Goal: Task Accomplishment & Management: Use online tool/utility

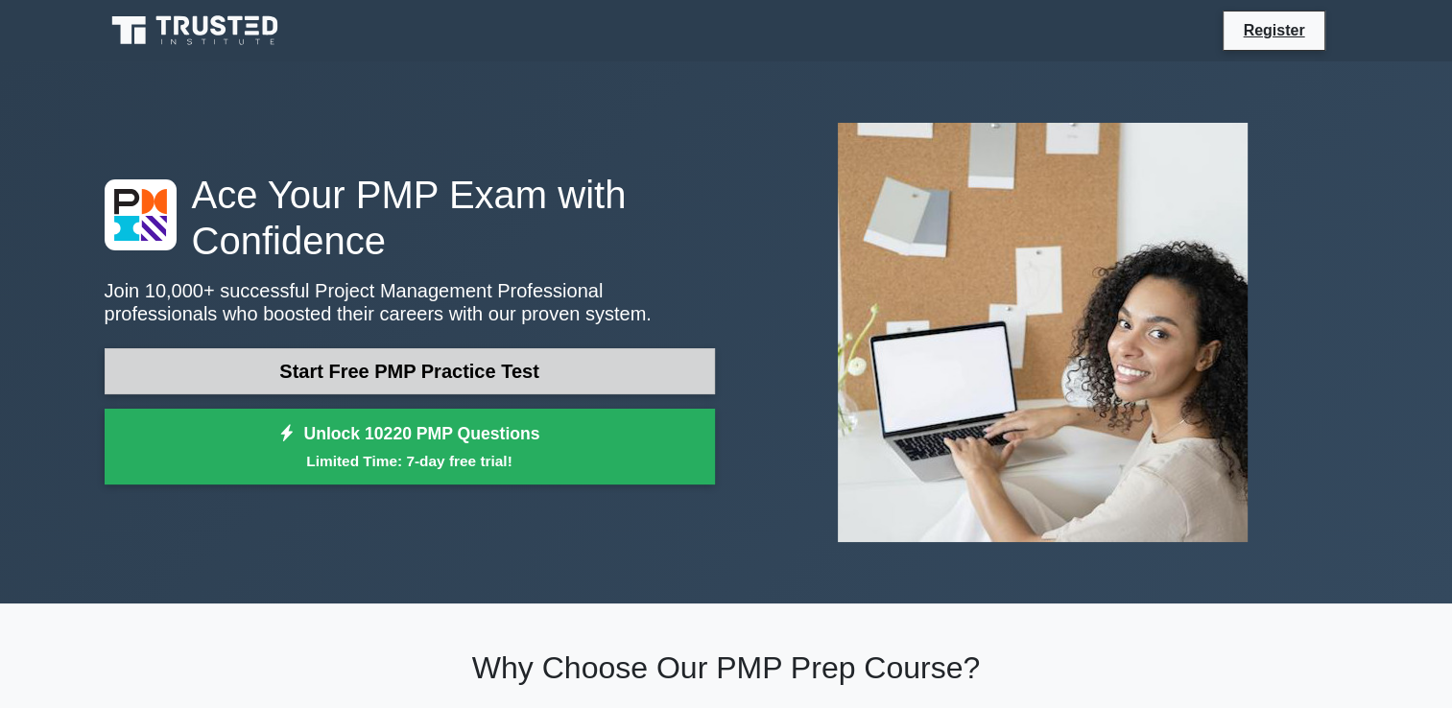
click at [546, 376] on link "Start Free PMP Practice Test" at bounding box center [410, 371] width 610 height 46
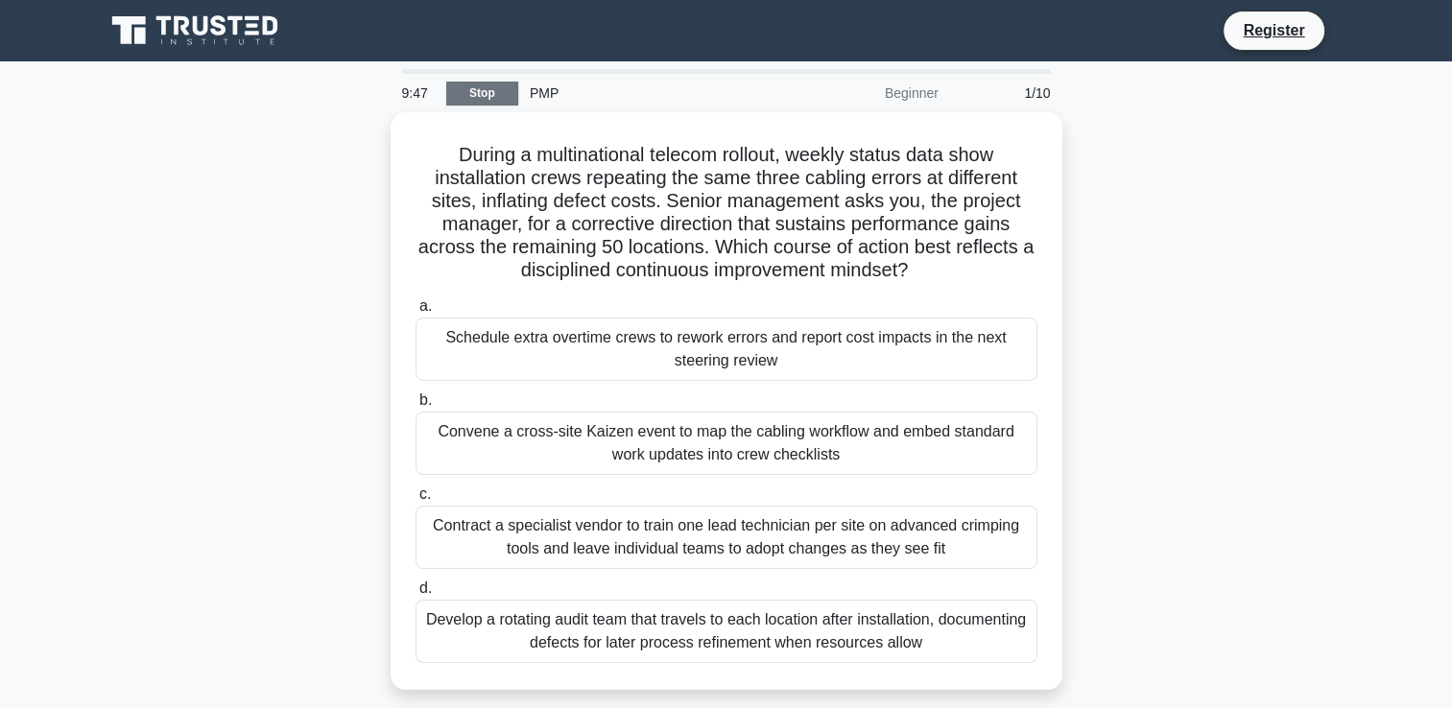
click at [484, 84] on link "Stop" at bounding box center [482, 94] width 72 height 24
